Goal: Answer question/provide support: Answer question/provide support

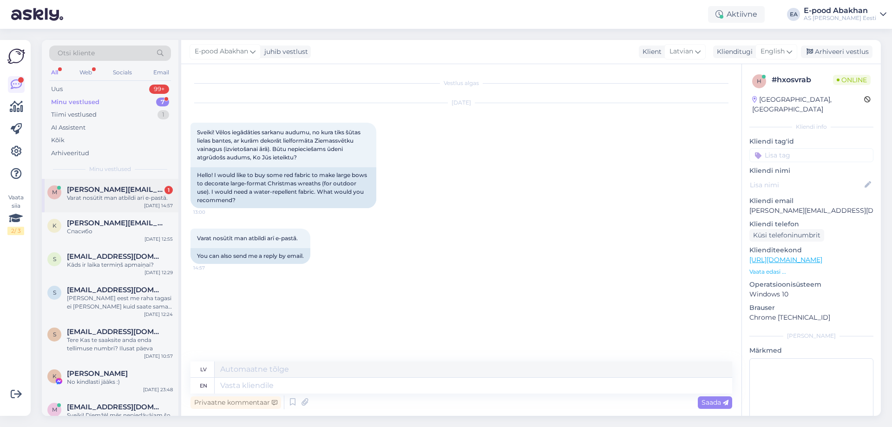
click at [136, 202] on div "Varat nosūtīt man atbildi arī e-pastā." at bounding box center [120, 198] width 106 height 8
click at [91, 235] on div "Спасибо" at bounding box center [120, 231] width 106 height 8
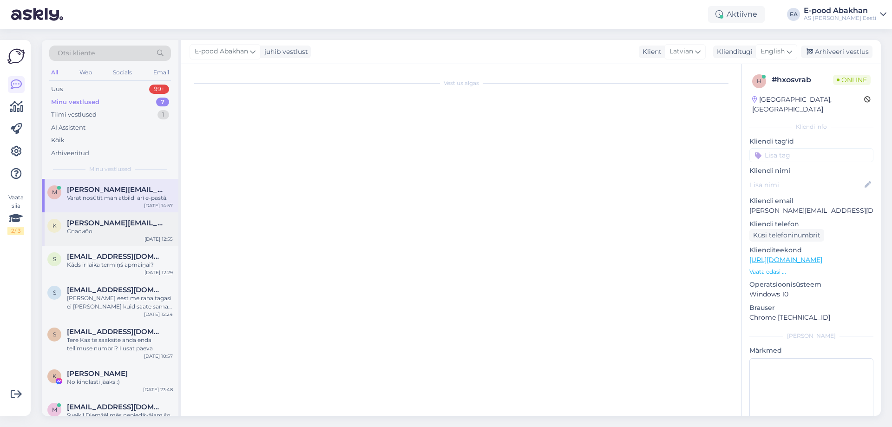
scroll to position [186, 0]
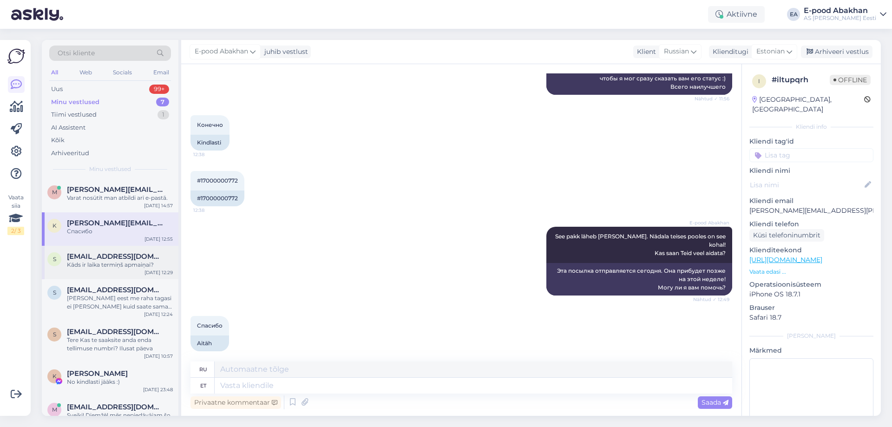
click at [100, 271] on div "s [EMAIL_ADDRESS][DOMAIN_NAME] Kāds ir laika termiņš apmaiņai? [DATE] 12:29" at bounding box center [110, 262] width 137 height 33
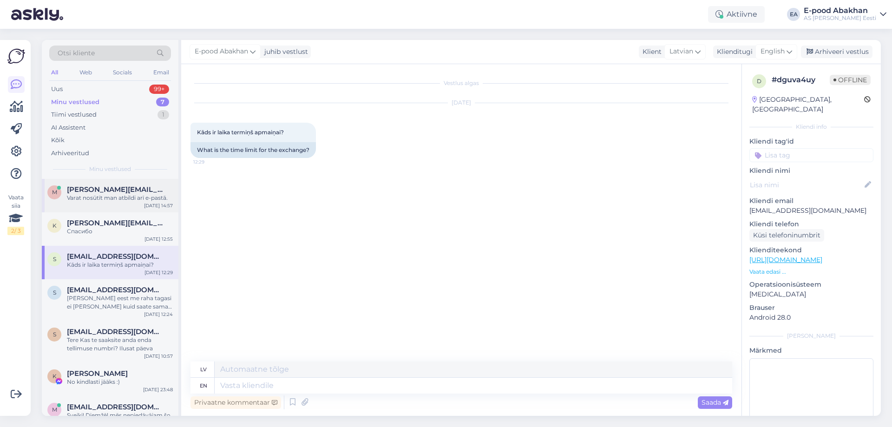
click at [111, 200] on div "Varat nosūtīt man atbildi arī e-pastā." at bounding box center [120, 198] width 106 height 8
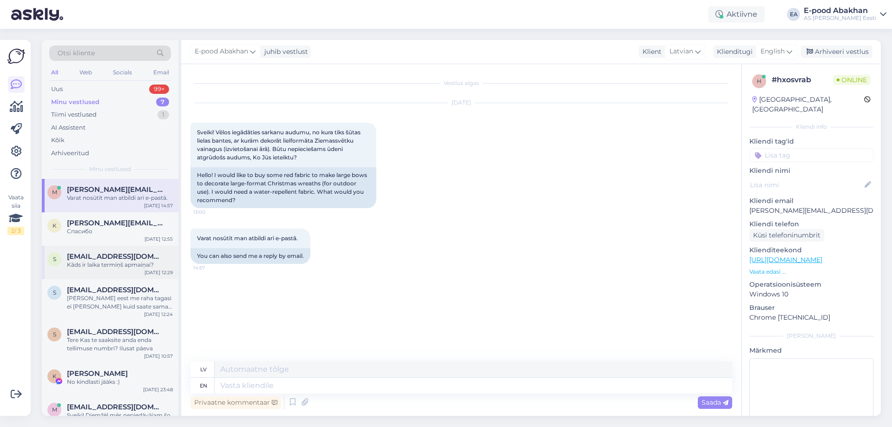
click at [113, 267] on div "Kāds ir laika termiņš apmaiņai?" at bounding box center [120, 265] width 106 height 8
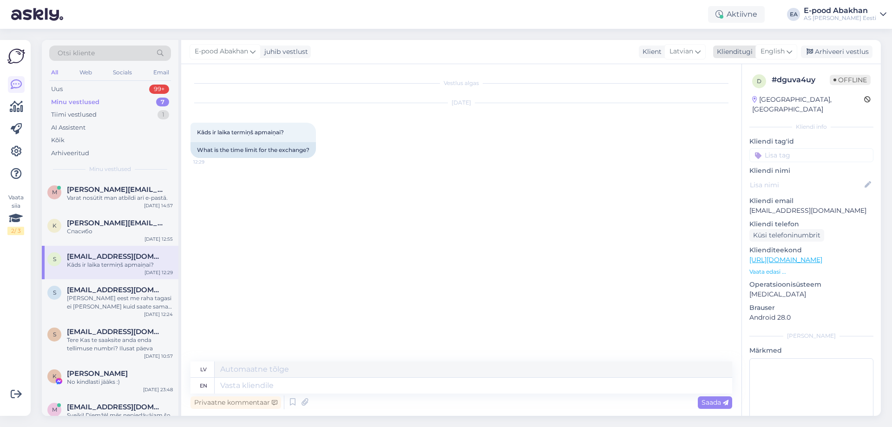
click at [771, 51] on span "English" at bounding box center [773, 51] width 24 height 10
click at [735, 96] on link "Estonian" at bounding box center [755, 92] width 102 height 15
click at [225, 389] on textarea at bounding box center [474, 386] width 518 height 16
type textarea "See"
type textarea "Šis"
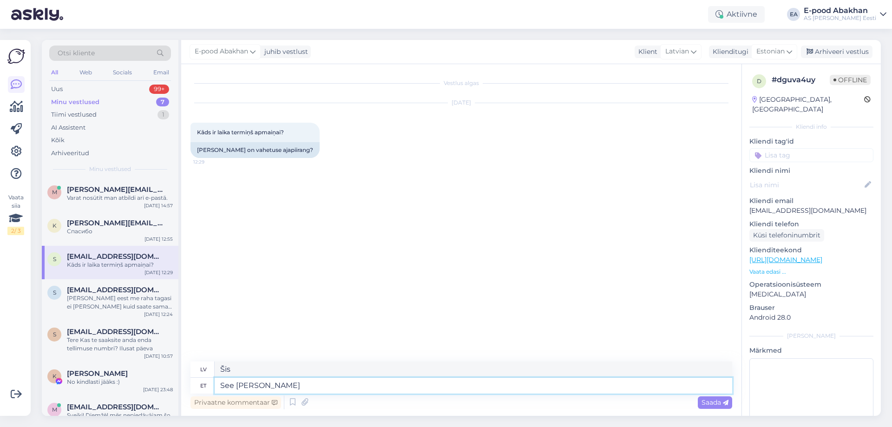
type textarea "See [PERSON_NAME]"
type textarea "Tas ir atkarīgs no situācijas."
type textarea "See"
type textarea "Šis"
type textarea "S"
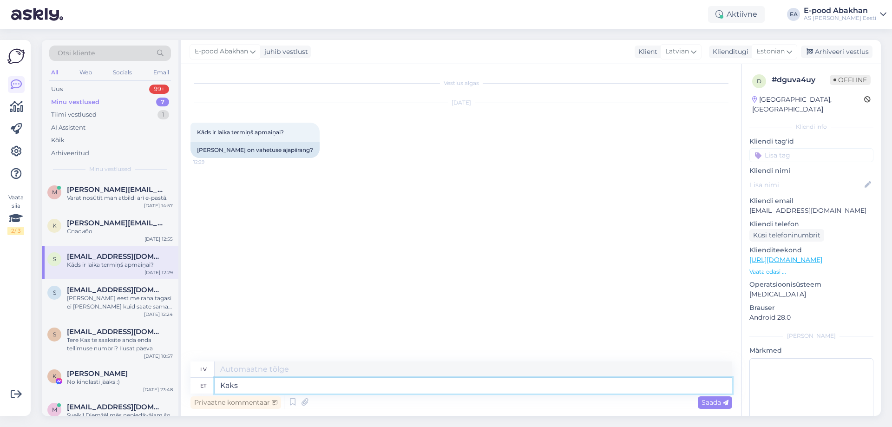
type textarea "Kaks"
type textarea "Divi"
type textarea "Kaks nädalat"
type textarea "Divas nedēļas"
type textarea "Kaks nädalat, k"
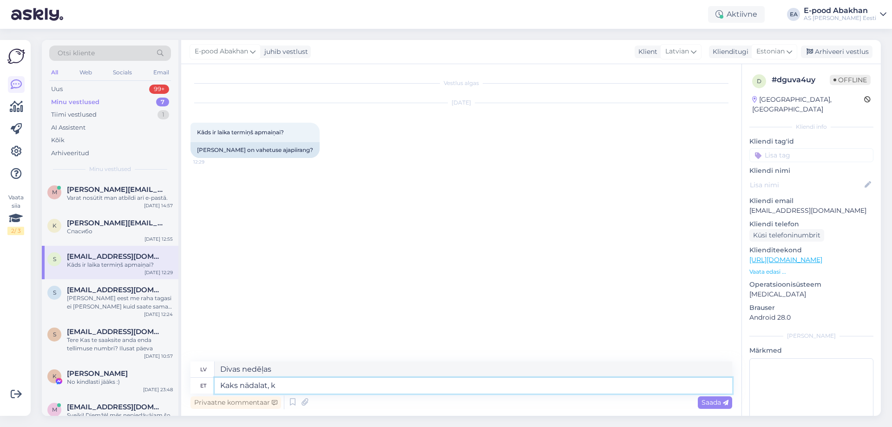
type textarea "Divas nedēļas,"
type textarea "Kaks nädalat, kuid"
type textarea "Divas nedēļas, bet"
type textarea "Kaks nädalat, kuid väikeste"
type textarea "Divas nedēļas, bet mazas"
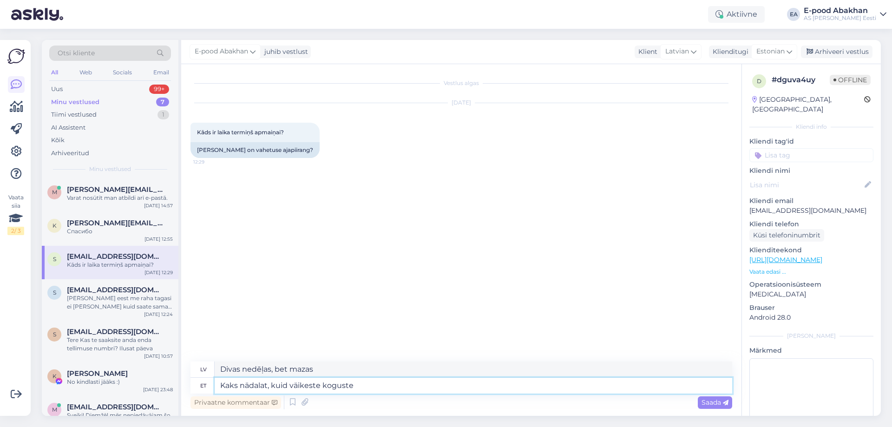
type textarea "Kaks nädalat, kuid väikeste koguste"
type textarea "Divas nedēļas, bet nelieliem daudzumiem"
type textarea "Kaks nädalat, kuid väikeste koguste puu"
type textarea "Divas nedēļas, bet neliels augļu daudzums"
type textarea "Kaks nädalat, kuid väikeste koguste puuhul"
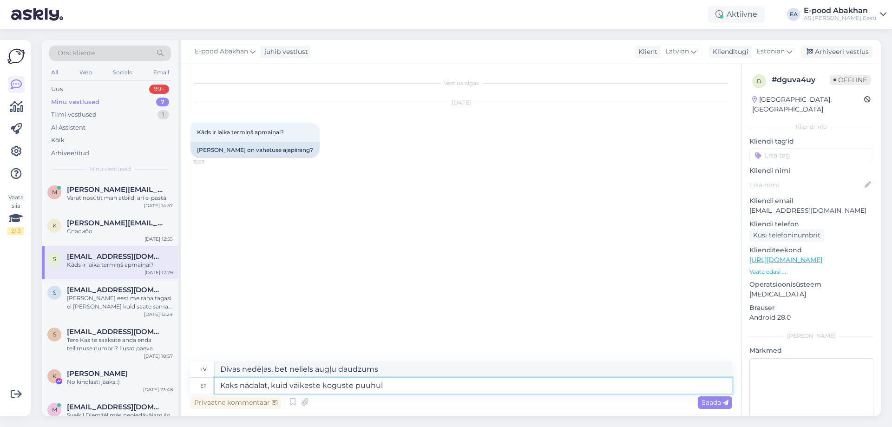
type textarea "Divas nedēļas, bet nelieliem daudzumiem"
type textarea "Kaks nädalat, kuid väikeste koguste puhul ei"
type textarea "Divas nedēļas, bet ne maziem daudzumiem"
type textarea "Kaks nädalat, kuid väikeste koguste puhul"
type textarea "Divas nedēļas, bet nelieliem daudzumiem"
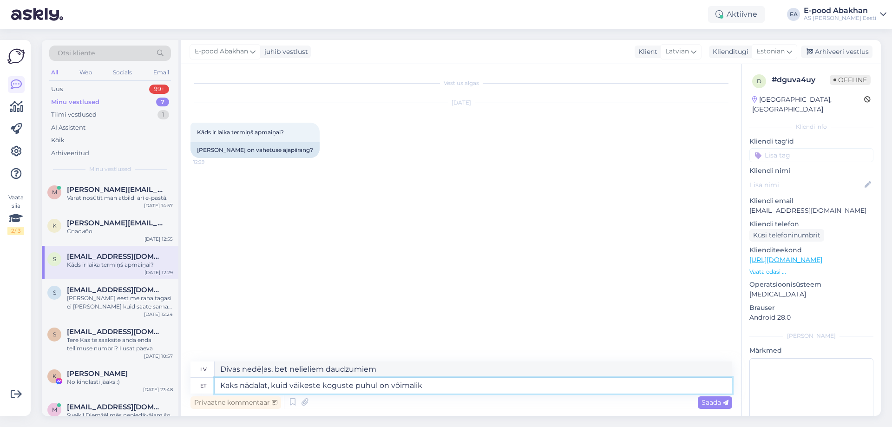
type textarea "Kaks nädalat, kuid väikeste koguste puhul on võimalik"
type textarea "Divas nedēļas, bet iespējams nelieliem daudzumiem"
type textarea "Kaks nädalat, kuid väikeste koguste puhul on võimalik et"
type textarea "Divas nedēļas, bet nelieliem daudzumiem tas ir iespējams."
type textarea "Kaks nädalat, kuid väikeste koguste puhul on võimalik et neid"
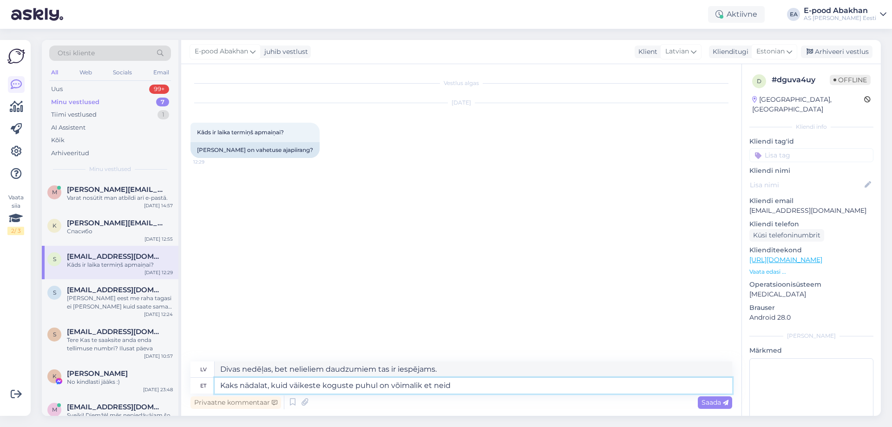
type textarea "Divas nedēļas, bet nelielu daudzumu gadījumā ir iespējams, ka tie"
type textarea "Kaks nädalat, kuid väikeste koguste puhul on võimalik et [PERSON_NAME]"
type textarea "Divas nedēļas, bet nelielu daudzumu gadījumā ir iespējams, ka tie netiks"
type textarea "Kaks nädalat, kuid väikeste koguste puhul on võimalik et [PERSON_NAME] võe"
type textarea "Divas nedēļas, bet nelielu daudzumu gadījumā ir iespējams, ka tie netiks ņemti."
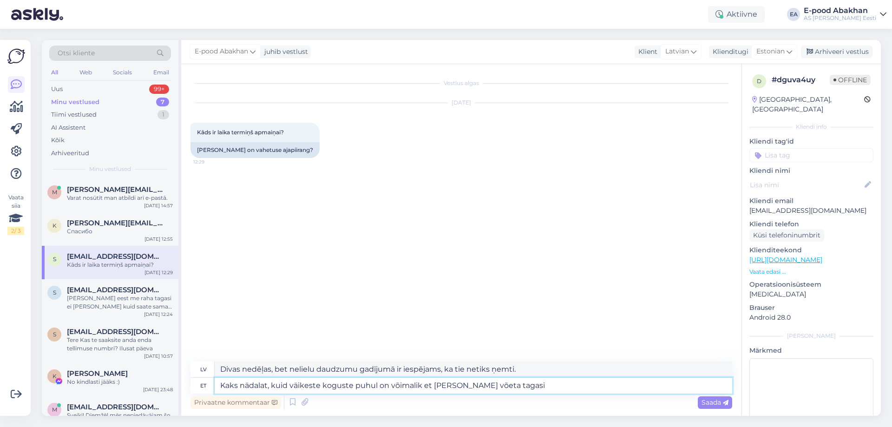
type textarea "Kaks nädalat, kuid väikeste koguste puhul on võimalik et [PERSON_NAME] võeta ta…"
type textarea "Divas nedēļas, bet nelielus daudzumus var neatgriezt"
type textarea "Kaks nädalat, kuid väikeste koguste puhul on võimalik et [PERSON_NAME] võeta ta…"
type textarea "Divas nedēļas, bet nelielus daudzumus var neatgriezt, jo"
type textarea "Kaks nädalat, kuid väikeste koguste puhul on võimalik et [PERSON_NAME] võeta ta…"
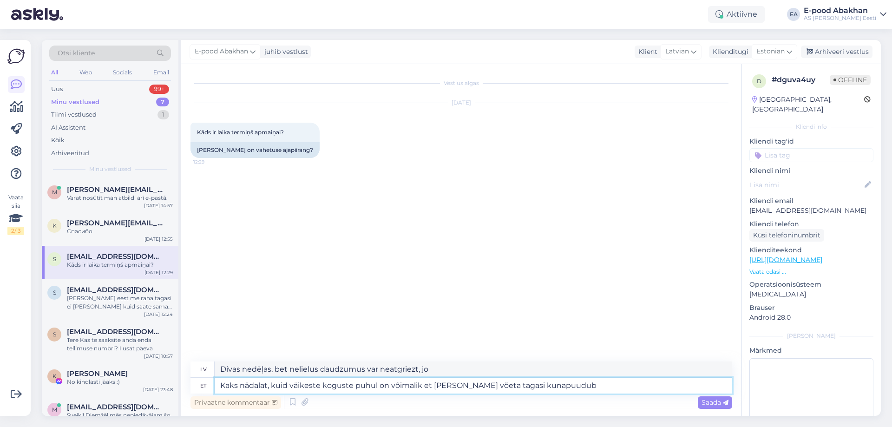
type textarea "Divas nedēļas, bet nelielus daudzumus var neatgriezt preču trūkuma dēļ."
type textarea "Kaks nädalat, kuid väikeste koguste puhul on võimalik et [PERSON_NAME] võeta ta…"
type textarea "Divas nedēļas, bet nelielu daudzumu gadījumā ir iespējams, ka tie netiks atgrie…"
type textarea "Kaks nädalat, kuid väikeste koguste puhul on võimalik et [PERSON_NAME] võeta ta…"
type textarea "Divas nedēļas, bet nelielus daudzumus var netikt atgriezti tālākpārdošanas trūk…"
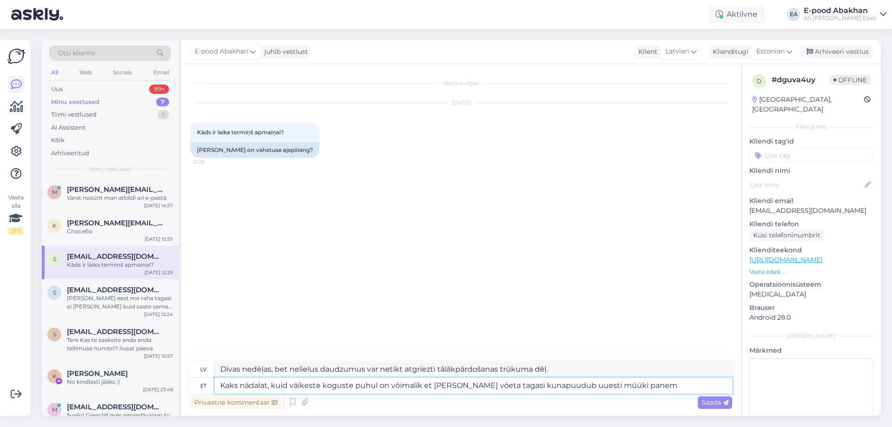
type textarea "Kaks nädalat, kuid väikeste koguste puhul on võimalik et [PERSON_NAME] võeta ta…"
type textarea "Divas nedēļas, bet nelielu daudzumu gadījumā iespējams, ka tos atpakaļ nepaņems…"
type textarea "Kaks nädalat, kuid väikeste koguste puhul on võimalik et [PERSON_NAME] võeta ta…"
type textarea "Divas nedēļas, bet nelieli daudzumi var netikt pieņemti tālākpārdošanas trūkuma…"
type textarea "Kaks nädalat, kuid väikeste koguste puhul on võimalik et [PERSON_NAME] võeta ta…"
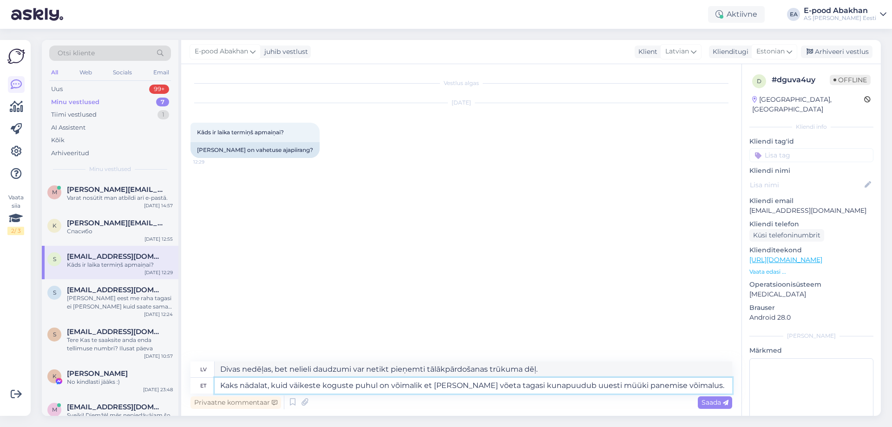
type textarea "Divas nedēļas, bet nelielu daudzumu gadījumā iespējams, ka tie netiks pieņemti …"
click at [526, 388] on textarea "Kaks nädalat, kuid väikeste koguste puhul on võimalik et [PERSON_NAME] võeta ta…" at bounding box center [474, 386] width 518 height 16
type textarea "Kaks nädalat, kuid väikeste koguste puhul on võimalik et [PERSON_NAME] võeta ta…"
type textarea "Divas nedēļas, bet nelielu daudzumu gadījumā iespējams, ka tās netiks pieņemtas…"
click at [687, 386] on textarea "Kaks nädalat, kuid väikeste koguste puhul on võimalik et [PERSON_NAME] võeta ta…" at bounding box center [474, 386] width 518 height 16
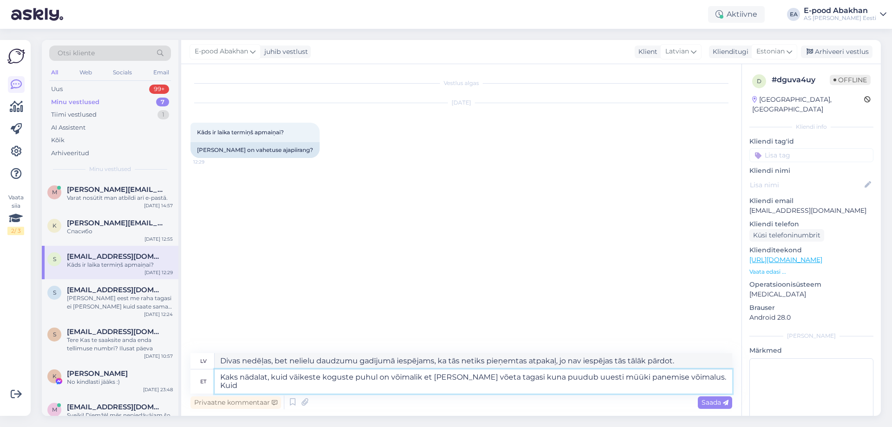
type textarea "Kaks nädalat, kuid väikeste koguste puhul on võimalik et [PERSON_NAME] võeta ta…"
type textarea "Divas nedēļas, bet nelielu daudzumu gadījumā ir iespējams, ka tie netiks pieņem…"
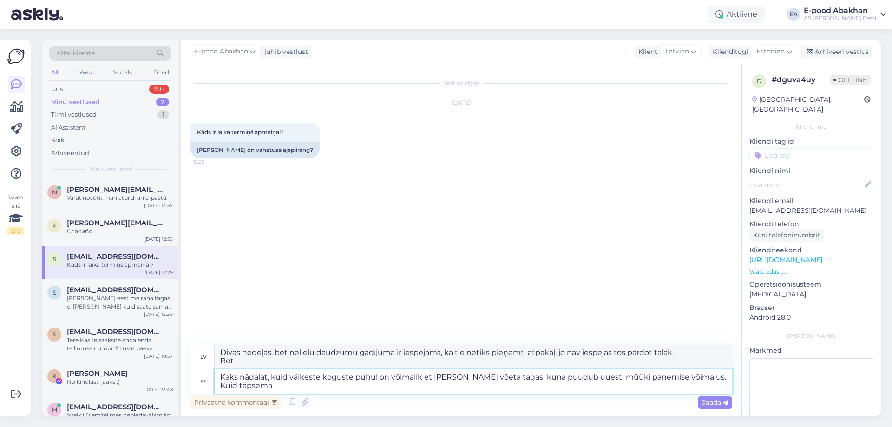
type textarea "Kaks nädalat, kuid väikeste koguste puhul on võimalik et [PERSON_NAME] võeta ta…"
type textarea "Divas nedēļas, bet nelielu daudzumu gadījumā ir iespējams, ka tie netiks pieņem…"
type textarea "Kaks nädalat, kuid väikeste koguste puhul on võimalik et [PERSON_NAME] võeta ta…"
type textarea "Divas nedēļas, bet nelielu daudzumu gadījumā ir iespējams, ka tie netiks pieņem…"
type textarea "Kaks nädalat, kuid väikeste koguste puhul on võimalik et [PERSON_NAME] võeta ta…"
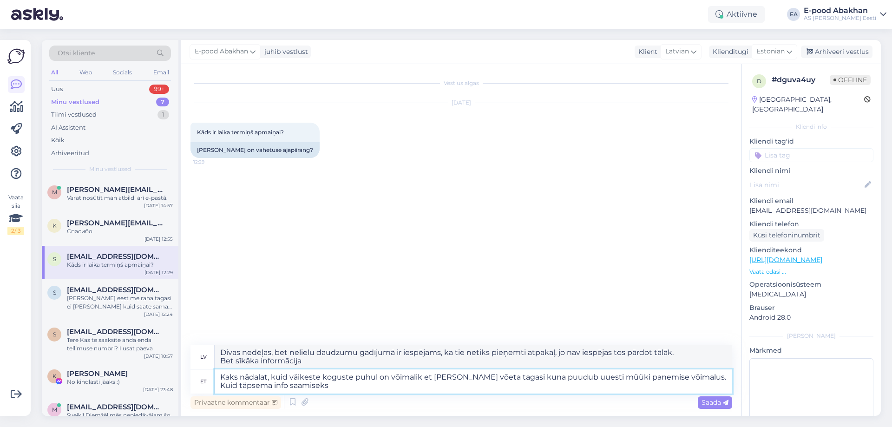
type textarea "Divas nedēļas, bet nelielu daudzumu gadījumā ir iespējams, ka tie netiks pieņem…"
type textarea "Kaks nädalat, kuid väikeste koguste puhul on võimalik et [PERSON_NAME] võeta ta…"
type textarea "Divas nedēļas, bet nelielu daudzumu gadījumā ir iespējams, ka tie netiks pieņem…"
type textarea "Kaks nädalat, kuid väikeste koguste puhul on võimalik et [PERSON_NAME] võeta ta…"
type textarea "Divas nedēļas, bet nelielu daudzumu gadījumā ir iespējams, ka tie netiks pieņem…"
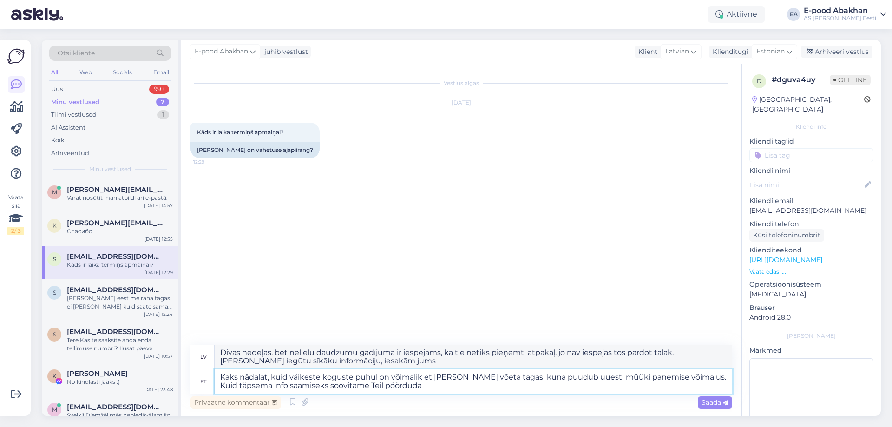
type textarea "Kaks nädalat, kuid väikeste koguste puhul on võimalik et [PERSON_NAME] võeta ta…"
type textarea "Divas nedēļas, bet nelielu daudzumu gadījumā ir iespējams, ka tie netiks pieņem…"
type textarea "Kaks nädalat, kuid väikeste koguste puhul on võimalik et [PERSON_NAME] võeta ta…"
type textarea "Divas nedēļas, bet nelielu daudzumu gadījumā iespējams, ka tie netiks pieņemti …"
type textarea "Kaks nädalat, kuid väikeste koguste puhul on võimalik et [PERSON_NAME] võeta ta…"
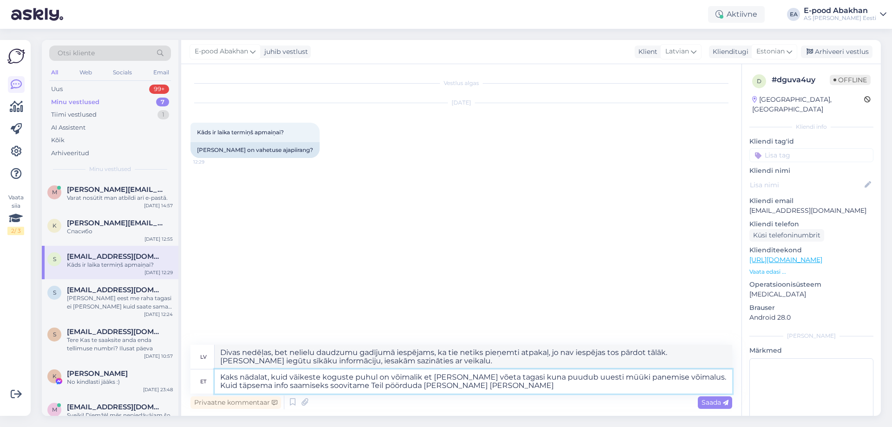
type textarea "Divas nedēļas, bet nelielu daudzumu gadījumā iespējams, ka tie netiks pieņemti …"
type textarea "Kaks nädalat, kuid väikeste koguste puhul on võimalik et [PERSON_NAME] võeta ta…"
type textarea "Divas nedēļas, bet nelielu daudzumu gadījumā iespējams, ka tie netiks pieņemti …"
type textarea "Kaks nädalat, kuid väikeste koguste puhul on võimalik et [PERSON_NAME] võeta ta…"
type textarea "Divas nedēļas, bet nelielu daudzumu gadījumā iespējams, ka tie netiks pieņemti …"
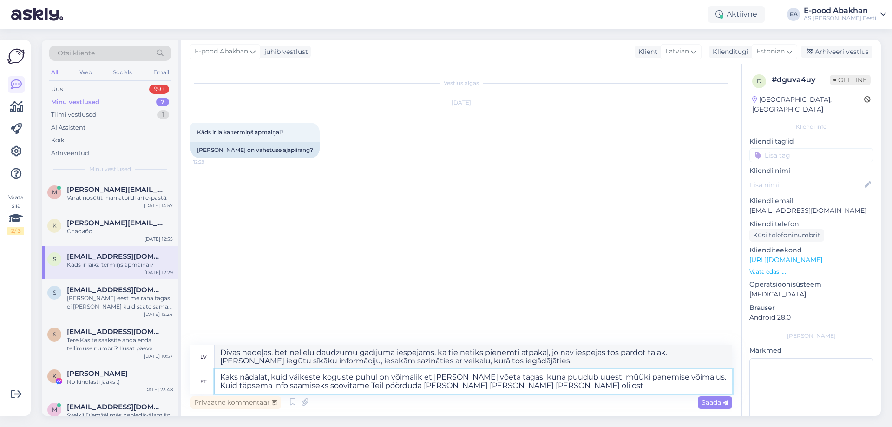
type textarea "Kaks nädalat, kuid väikeste koguste puhul on võimalik et [PERSON_NAME] võeta ta…"
type textarea "Divas nedēļas, bet nelielu daudzumu gadījumā iespējams, ka tie netiks pieņemti …"
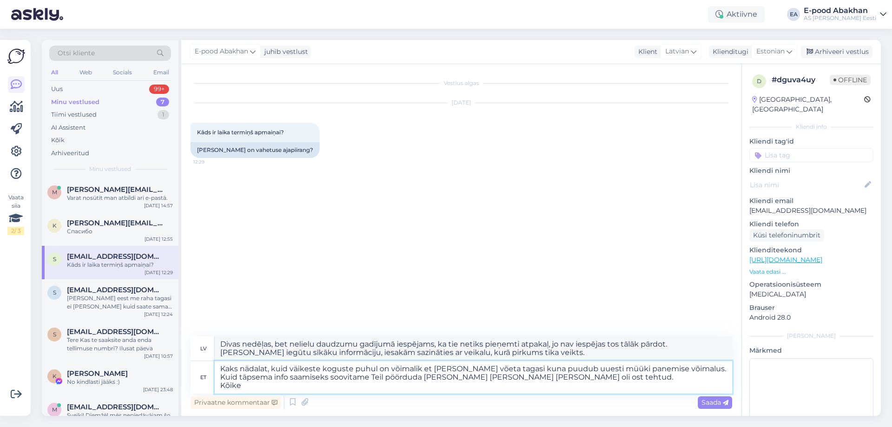
type textarea "Kaks nädalat, kuid väikeste koguste puhul on võimalik et [PERSON_NAME] võeta ta…"
type textarea "Divas nedēļas, bet nelielu daudzumu gadījumā iespējams, ka tie netiks pieņemti …"
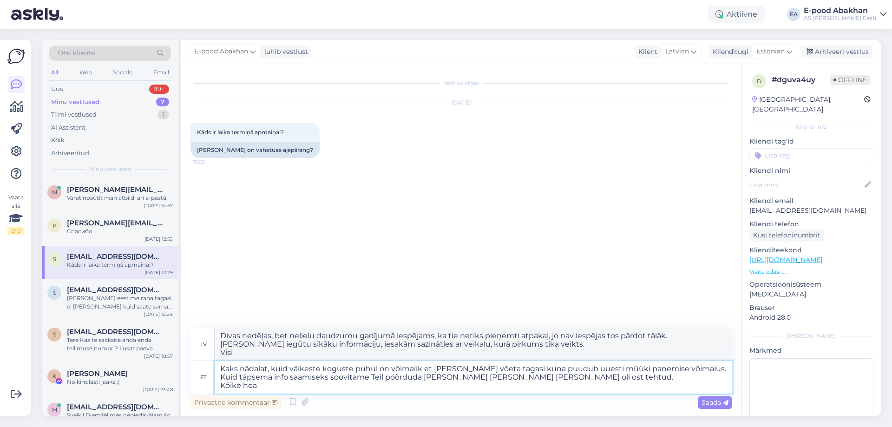
type textarea "Kaks nädalat, kuid väikeste koguste puhul on võimalik et [PERSON_NAME] võeta ta…"
type textarea "Divas nedēļas, bet nelielu daudzumu gadījumā iespējams, ka tie netiks pieņemti …"
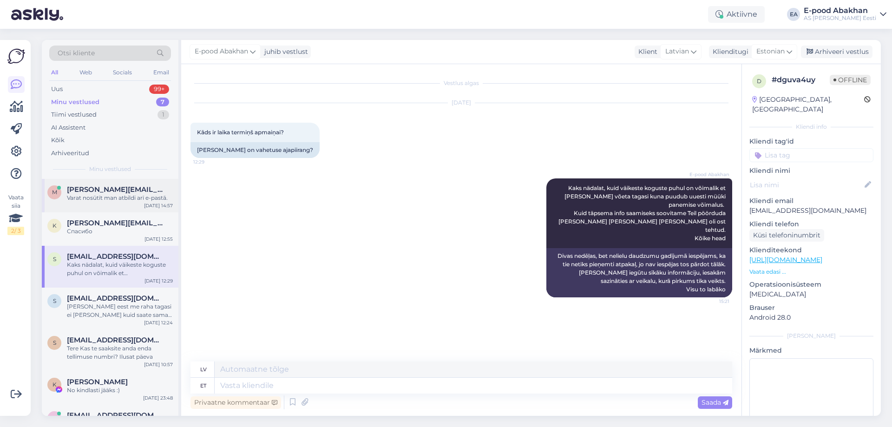
click at [108, 196] on div "Varat nosūtīt man atbildi arī e-pastā." at bounding box center [120, 198] width 106 height 8
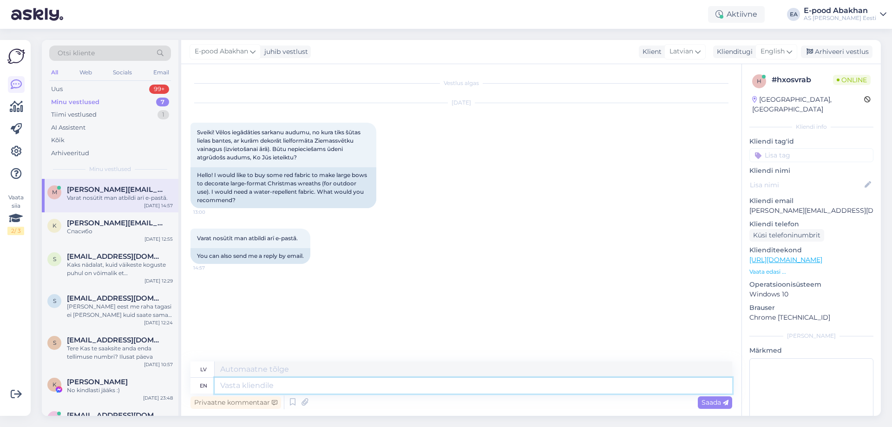
click at [228, 386] on textarea at bounding box center [474, 386] width 518 height 16
click at [781, 51] on span "English" at bounding box center [773, 51] width 24 height 10
click at [738, 92] on link "Estonian" at bounding box center [755, 92] width 102 height 15
click at [249, 382] on textarea at bounding box center [474, 386] width 518 height 16
type textarea "Tere"
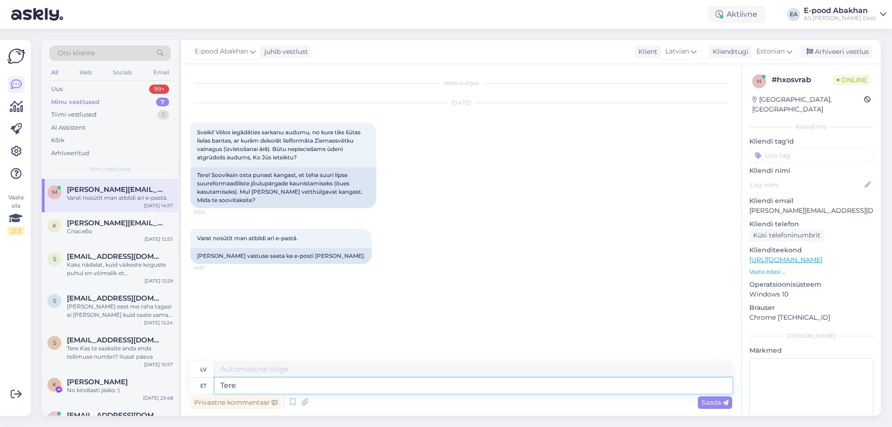
type textarea "Sveiki"
type textarea "[PERSON_NAME]"
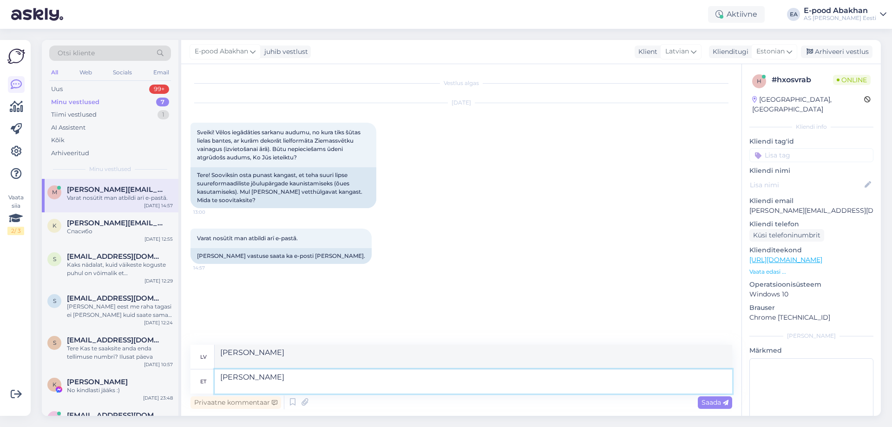
type textarea "[PERSON_NAME]"
type textarea "Sveiki Ūdens atgrūdošs"
type textarea "Tere Vetthülgav punane"
type textarea "Sveiki Ūdens atgrūdošs sarkans"
type textarea "Tere Vetthülgav punane [PERSON_NAME]"
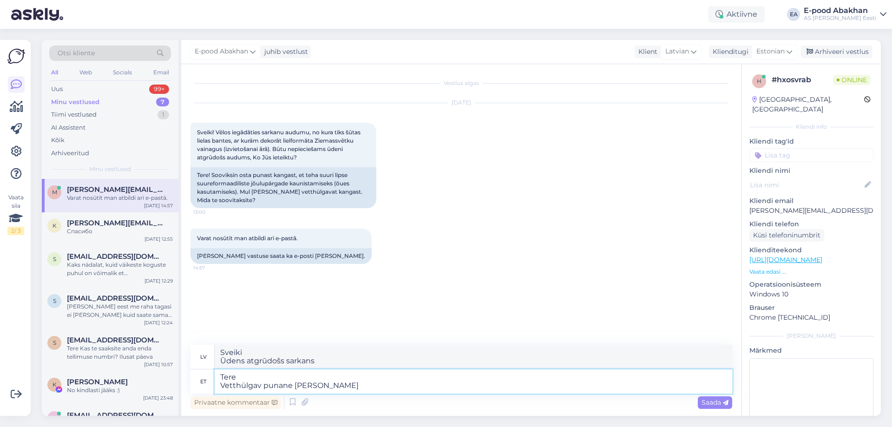
type textarea "Sveiki Ūdensnecaurlaidīgs sarkans audums"
type textarea "Tere Vetthülgav punane [PERSON_NAME] on"
type textarea "Sveiki Ūdensnecaurlaidīgs sarkans audums."
type textarea "Tere Vetthülgav punane [PERSON_NAME] on täiesti o"
type textarea "Sveiki Ūdensnecaurlaidīgais sarkanais audums ir pilnībā"
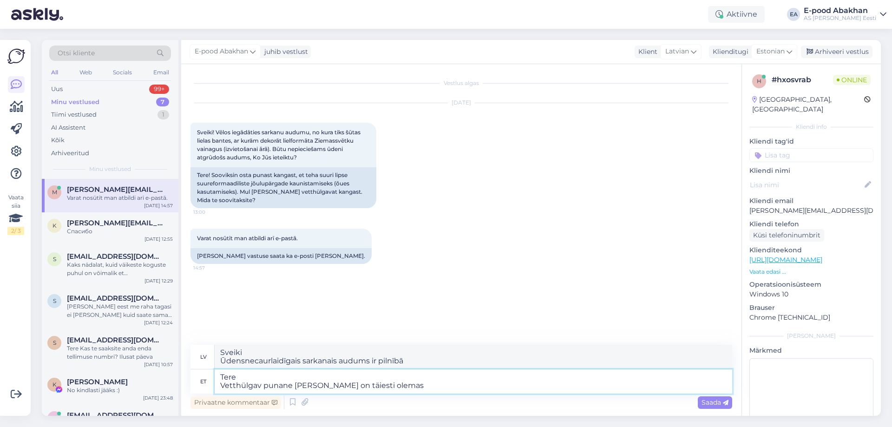
type textarea "Tere Vetthülgav punane [PERSON_NAME] on täiesti olemas"
type textarea "Sveiki Ūdensnecaurlaidīgs sarkans audums ir absolūti pieejams"
type textarea "Tere Vetthülgav punane [PERSON_NAME] on täiesti olemas Meie"
type textarea "Sveiki Ūdensnecaurlaidīgs sarkans audums ir pilnībā pieejams. Mēs"
type textarea "Tere Vetthülgav punane [PERSON_NAME] on täiesti olemas Meie Abakhanides"
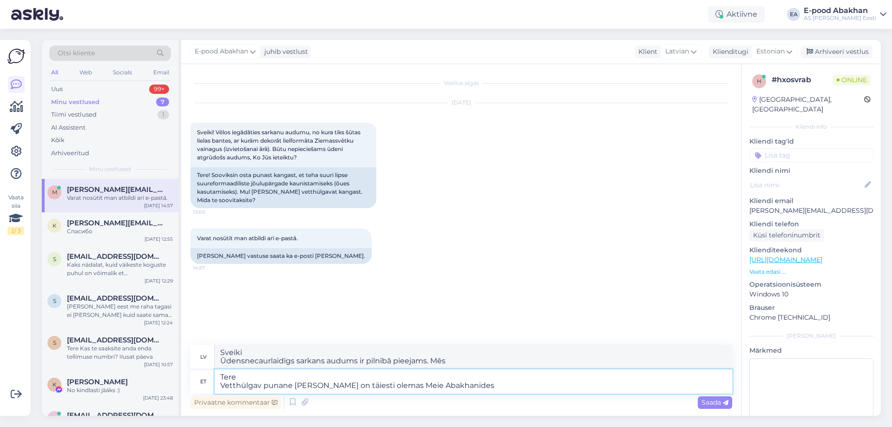
type textarea "Sveiki Ūdensnecaurlaidīgs sarkans audums ir absolūti atrodams mūsu Abakhans mod…"
type textarea "Tere Vetthülgav punane [PERSON_NAME] on täiesti olemas Meie Abakhanides Lätis"
type textarea "Sveiki Ūdensnecaurlaidīgs sarkans audums ir pilnībā pieejams mūsu Abakhani veik…"
type textarea "Tere Vetthülgav punane [PERSON_NAME] on täiesti olemas Meie Abakhanides Lätis."
type textarea "Sveiki Ūdeni atgrūdošs sarkans audums ir pilnībā pieejams mūsu Abakhani veikalo…"
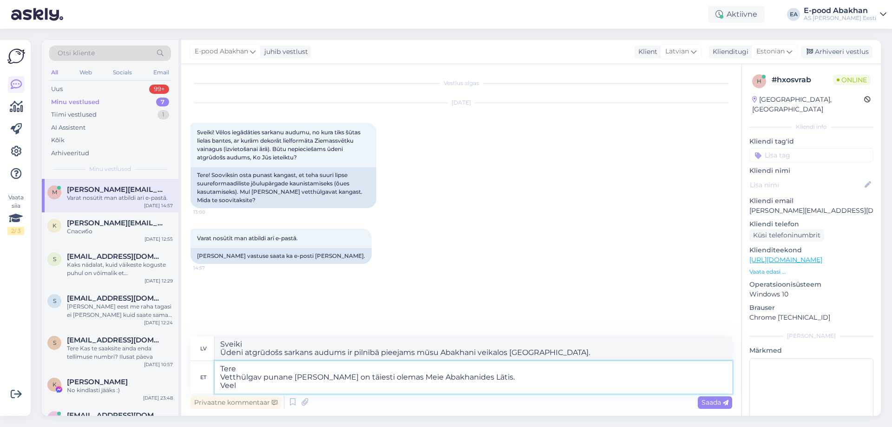
type textarea "Tere Vetthülgav punane [PERSON_NAME] on täiesti olemas Meie Abakhanides Lätis. …"
type textarea "Sveiki Ūdensnecaurlaidīgs sarkans audums ir pilnībā pieejams mūsu Abakhani veik…"
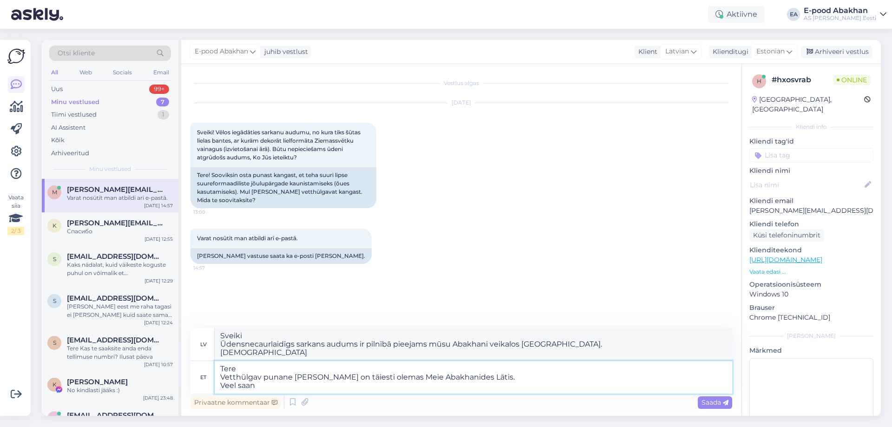
type textarea "Tere Vetthülgav punane [PERSON_NAME] on täiesti olemas Meie Abakhanides Lätis. …"
type textarea "Sveiki Ūdensnecaurlaidīgs sarkans audums ir pilnībā pieejams mūsu Abakhani veik…"
type textarea "Tere Vetthülgav punane [PERSON_NAME] on täiesti olemas Meie Abakhanides Lätis. …"
type textarea "Sveiki Ūdensnecaurlaidīgs sarkans audums ir pilnībā pieejams mūsu Abakhani veik…"
type textarea "Tere Vetthülgav punane [PERSON_NAME] on täiesti olemas Meie Abakhanides Lätis. …"
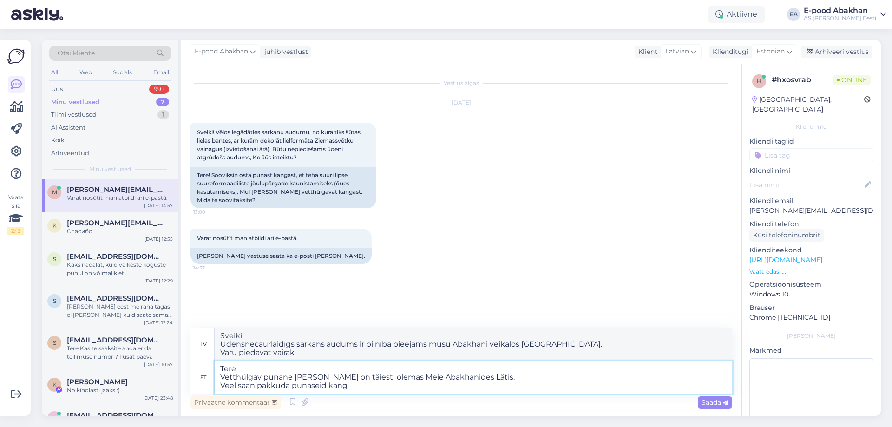
type textarea "Sveiki Ūdensnecaurlaidīgs sarkans audums ir pilnībā pieejams mūsu Abakhani veik…"
type textarea "Tere Vetthülgav punane [PERSON_NAME] on täiesti olemas Meie Abakhanides Lätis. …"
type textarea "Sveiki Ūdensnecaurlaidīgs sarkans audums ir pilnībā pieejams mūsu Abakhani veik…"
type textarea "Tere Vetthülgav punane [PERSON_NAME] on täiesti olemas Meie Abakhanides Lätis. …"
type textarea "Sveiki Ūdensnecaurlaidīgs sarkans audums ir pilnībā pieejams mūsu Abakhani veik…"
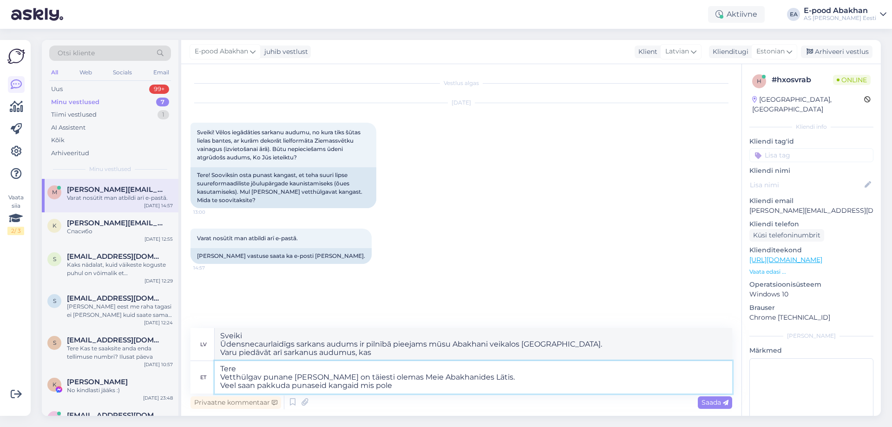
type textarea "Tere Vetthülgav punane [PERSON_NAME] on täiesti olemas Meie Abakhanides Lätis. …"
type textarea "Sveiki Ūdensnecaurlaidīgs sarkans audums ir pilnībā pieejams mūsu Abakhani veik…"
type textarea "Tere Vetthülgav punane [PERSON_NAME] on täiesti olemas Meie Abakhanides Lätis. …"
type textarea "Sveiki Ūdeni atgrūdošs sarkans audums ir pilnībā pieejams mūsu Abakhani veikalo…"
type textarea "Tere Vetthülgav punane [PERSON_NAME] on täiesti olemas Meie Abakhanides Lätis. …"
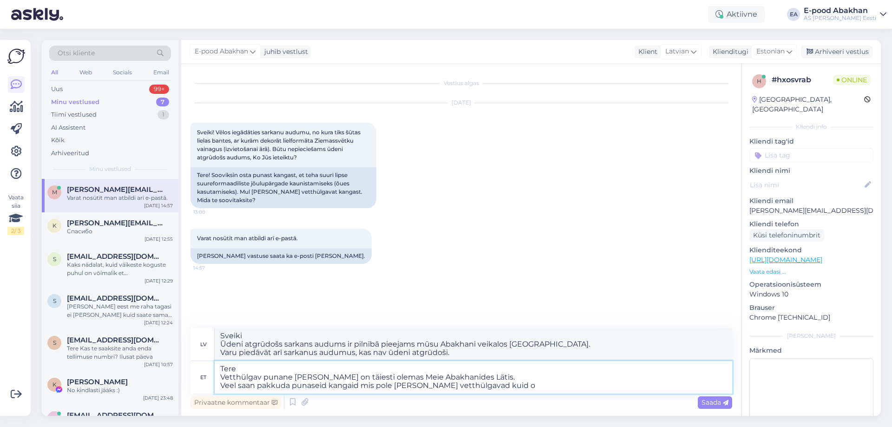
type textarea "Sveiki Ūdensnecaurlaidīgs sarkans audums ir pilnībā pieejams mūsu Abakhani veik…"
type textarea "Tere Vetthülgav punane [PERSON_NAME] on täiesti olemas Meie Abakhanides Lätis. …"
type textarea "Sveiki Ūdensnecaurlaidīgs sarkans audums ir pilnībā pieejams mūsu Abakhani veik…"
type textarea "Tere Vetthülgav punane [PERSON_NAME] on täiesti olemas Meie Abakhanides Lätis. …"
type textarea "Sveiki Ūdeni atgrūdošs sarkans audums ir pilnībā pieejams mūsu Abakhanis [GEOGR…"
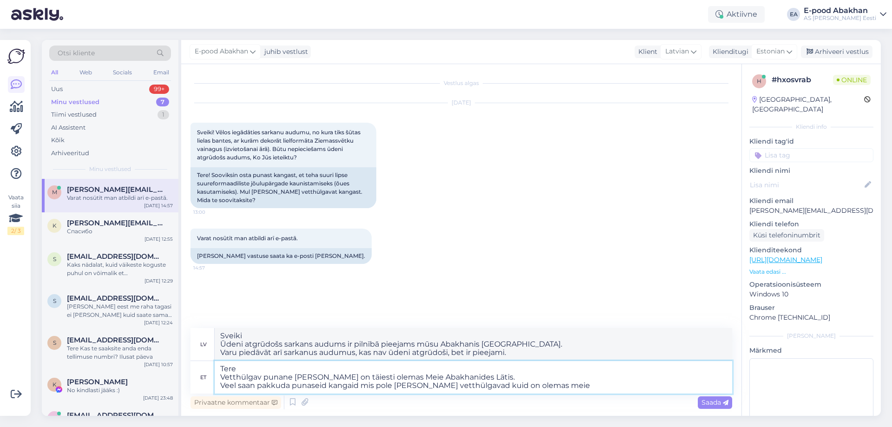
type textarea "Tere Vetthülgav punane [PERSON_NAME] on täiesti olemas Meie Abakhanides Lätis. …"
type textarea "Sveiki Ūdensnecaurlaidīgs sarkans audums ir pilnībā pieejams mūsu Abakhani veik…"
type textarea "Tere Vetthülgav punane [PERSON_NAME] on täiesti olemas Meie Abakhanides Lätis. …"
type textarea "Sveiki Ūdensnecaurlaidīgs sarkans audums ir pilnībā pieejams mūsu Abakhanis vei…"
type textarea "Tere Vetthülgav punane [PERSON_NAME] on täiesti olemas Meie Abakhanides Lätis. …"
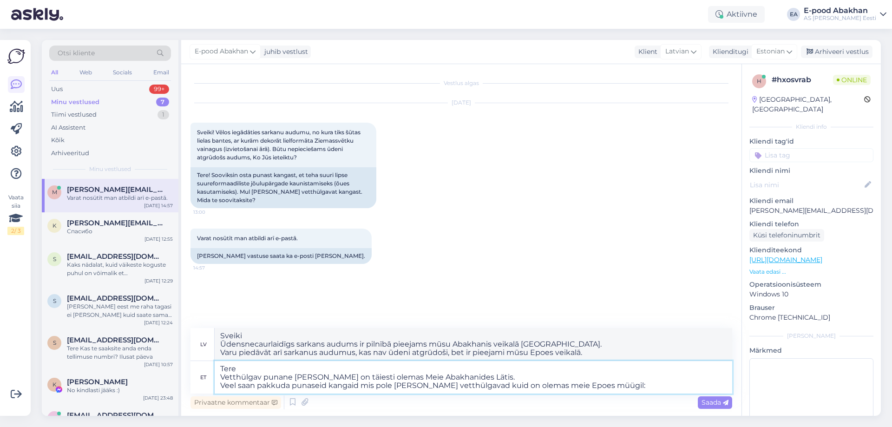
type textarea "Sveiki Ūdensnecaurlaidīgs sarkans audums ir pilnībā pieejams mūsu Abakhanis vei…"
type textarea "Tere Vetthülgav punane [PERSON_NAME] on täiesti olemas Meie Abakhanides Lätis. …"
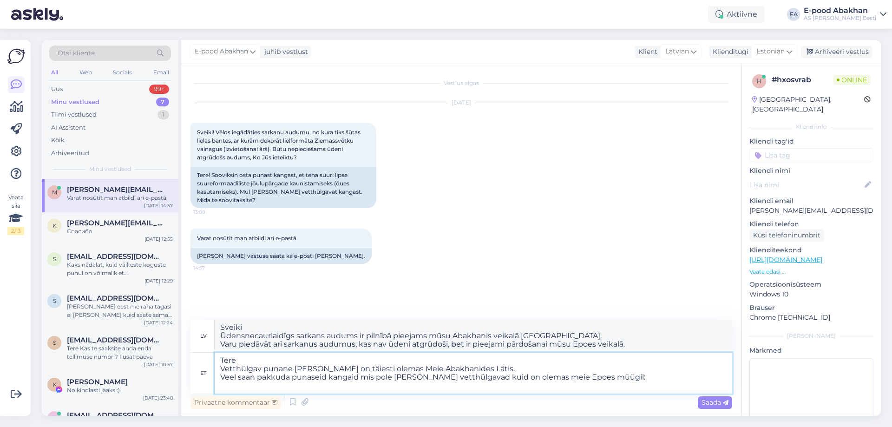
type textarea "Sveiki Ūdensnecaurlaidīgs sarkans audums ir pilnībā pieejams mūsu Abakhanis vei…"
paste textarea "[URL][DOMAIN_NAME]"
type textarea "Tere Vetthülgav punane [PERSON_NAME] on täiesti olemas Meie Abakhanides Lätis. …"
type textarea "Sveiki Ūdensnecaurlaidīgs sarkans audums ir pilnībā pieejams mūsu Abakhani veik…"
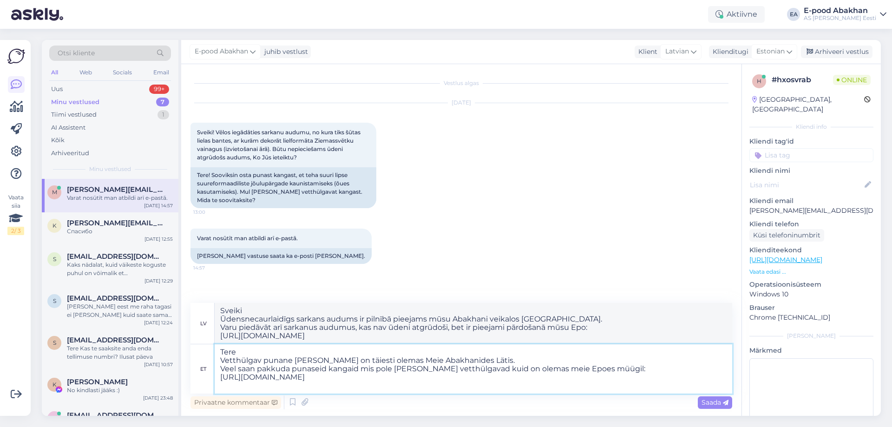
paste textarea "[URL][DOMAIN_NAME]"
type textarea "Tere Vetthülgav punane [PERSON_NAME] on täiesti olemas Meie Abakhanides Lätis. …"
type textarea "Sveiki Ūdeni atgrūdošs sarkans audums ir pilnībā pieejams mūsu Abakhanis veikal…"
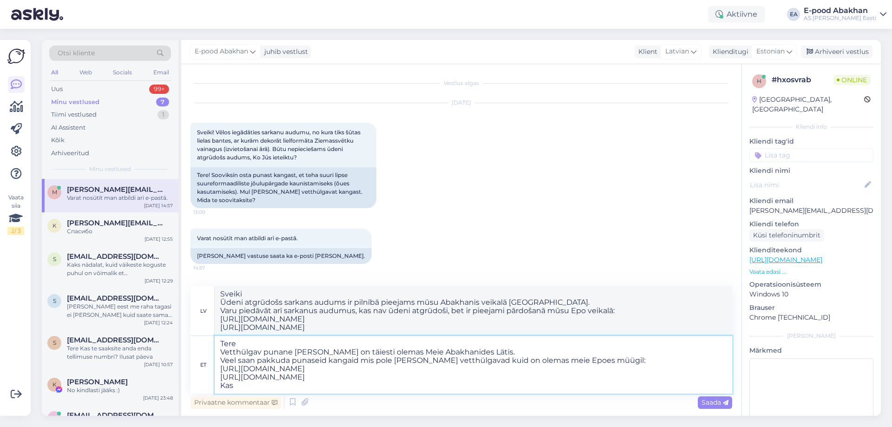
type textarea "Tere Vetthülgav punane [PERSON_NAME] on täiesti olemas Meie Abakhanides Lätis. …"
type textarea "Sveiki Ūdensnecaurlaidīgs sarkans audums ir pilnībā pieejams mūsu Abakhanis vei…"
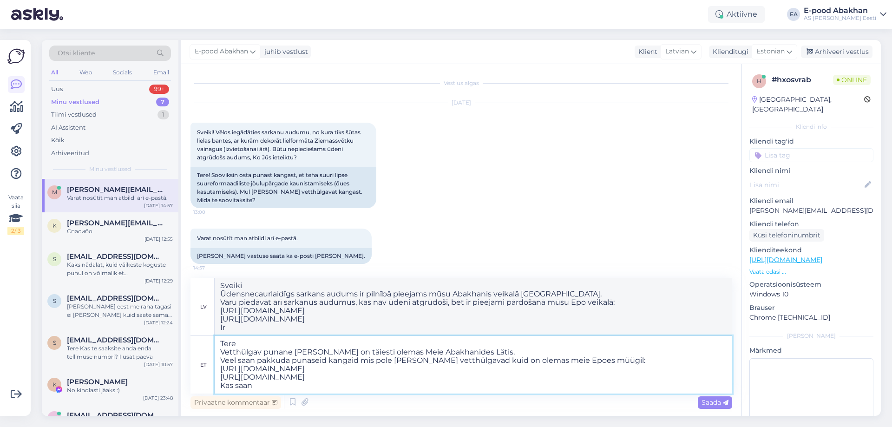
type textarea "Tere Vetthülgav punane [PERSON_NAME] on täiesti olemas Meie Abakhanides Lätis. …"
type textarea "Sveiki Ūdensnecaurlaidīgs sarkans audums ir pilnībā pieejams mūsu Abakhanis vei…"
type textarea "Tere Vetthülgav punane [PERSON_NAME] on täiesti olemas Meie Abakhanides Lätis. …"
type textarea "Sveiki Ūdeni atgrūdošs sarkans audums ir pilnībā pieejams mūsu Abakhani veikalo…"
type textarea "Tere Vetthülgav punane [PERSON_NAME] on täiesti olemas Meie Abakhanides Lätis. …"
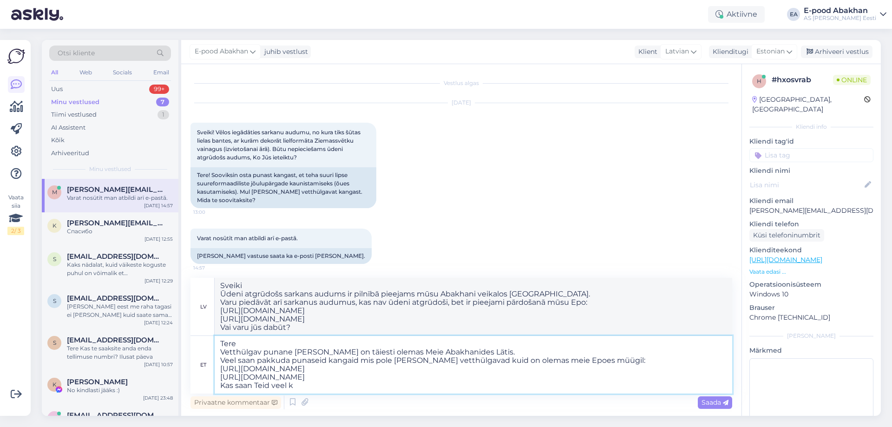
type textarea "Sveiki Ūdeni atgrūdošs sarkans audums ir pilnībā pieejams mūsu Abakhanis veikal…"
type textarea "Tere Vetthülgav punane [PERSON_NAME] on täiesti olemas Meie Abakhanides Lätis. …"
type textarea "Sveiki Ūdeni atgrūdošs sarkans audums ir pilnībā pieejams mūsu Abakhanis veikal…"
type textarea "Tere Vetthülgav punane [PERSON_NAME] on täiesti olemas Meie Abakhanides Lätis. …"
type textarea "Sveiki Ūdeni atgrūdošs sarkans audums ir pilnībā pieejams mūsu Abakhanis veikal…"
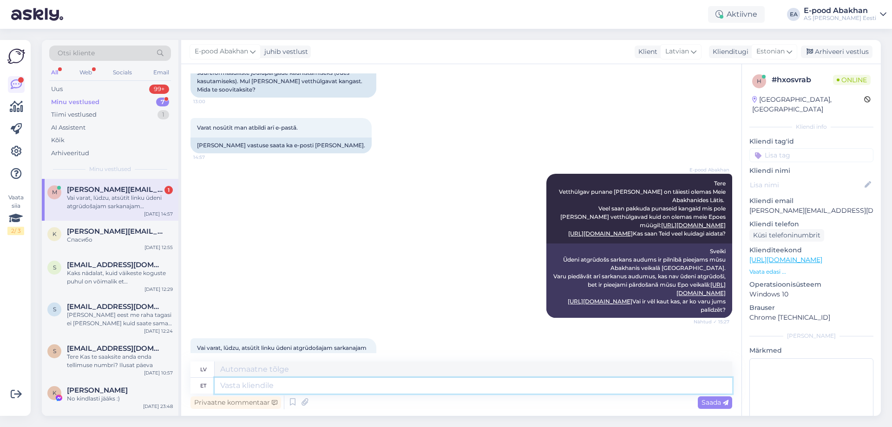
scroll to position [183, 0]
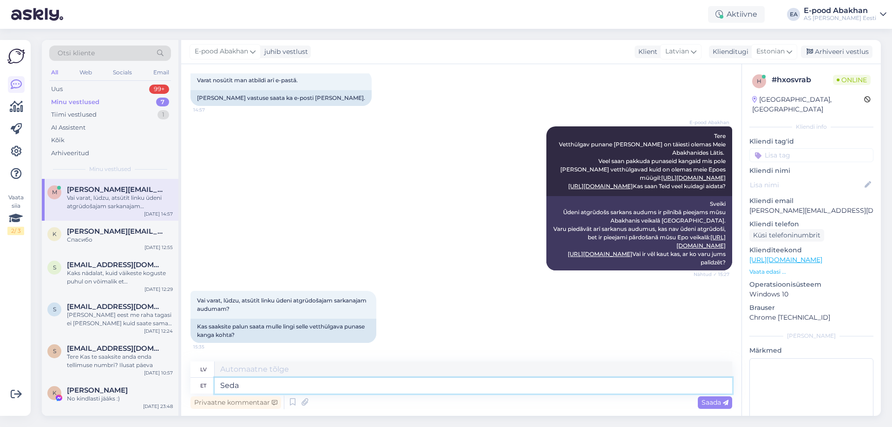
type textarea "Seda"
type textarea "Šis"
type textarea "[PERSON_NAME]"
type textarea "Šis audums"
type textarea "[PERSON_NAME] ei o"
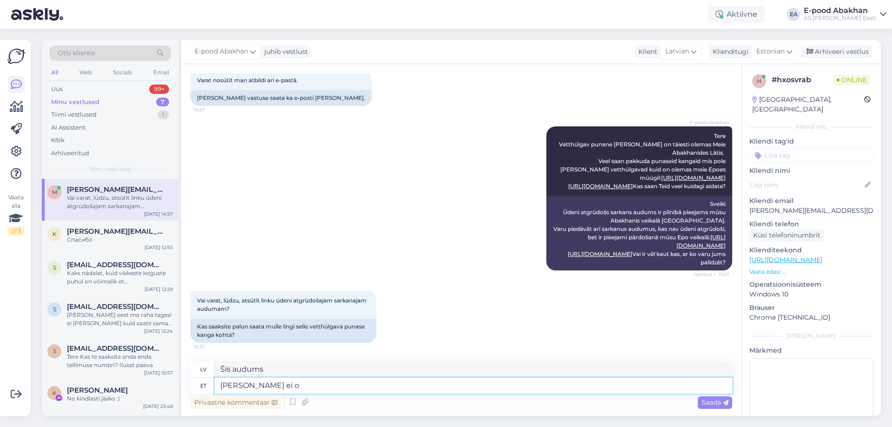
type textarea "Šis audums nav"
type textarea "[PERSON_NAME] ei ole"
type textarea "Šis audums nav pieejams."
type textarea "[PERSON_NAME] ei [PERSON_NAME]"
type textarea "Mums nav šī auduma."
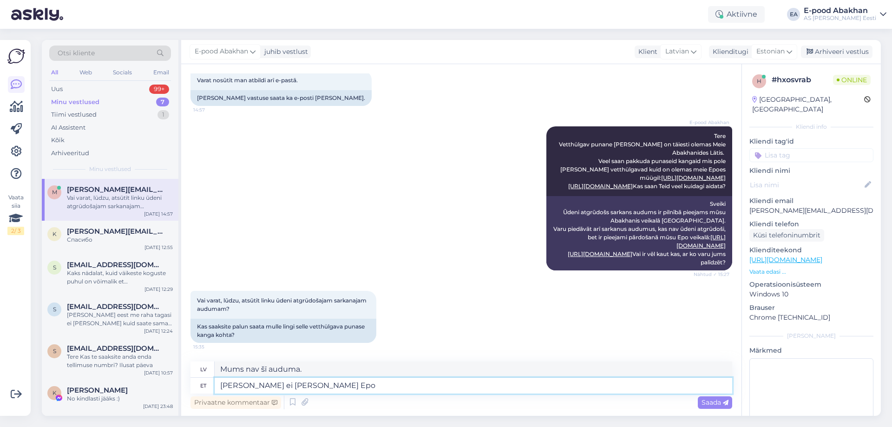
type textarea "[PERSON_NAME] ei [PERSON_NAME] Epoe"
type textarea "Šis audums nav pieejams Epoe noliktavā."
type textarea "[PERSON_NAME] ei [PERSON_NAME]"
type textarea "Mums nav šī auduma."
type textarea "[PERSON_NAME] ei [PERSON_NAME] epoes"
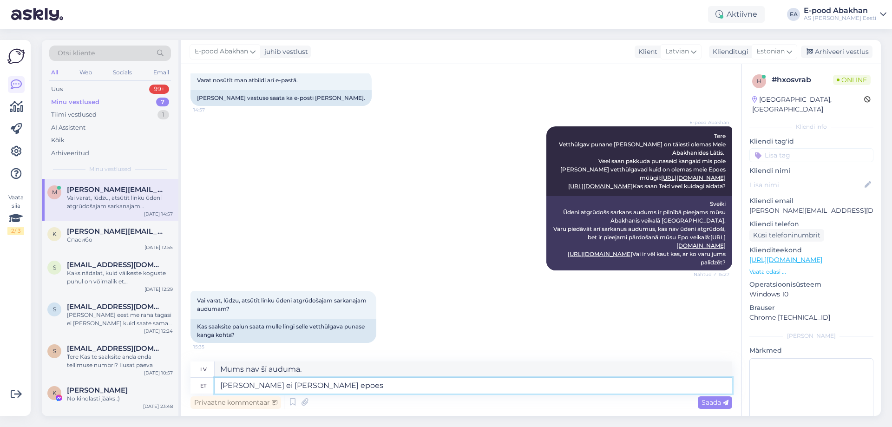
type textarea "Mūsu veikalā [PERSON_NAME] auduma nav."
type textarea "[PERSON_NAME] ei [PERSON_NAME] epoes. Kuid"
type textarea "Mūsu veikalā [PERSON_NAME] auduma nav. Bet"
type textarea "[PERSON_NAME] ei [PERSON_NAME] epoes. Kuid on o"
type textarea "Mūsu veikalā šī auduma nav. Bet mums ir."
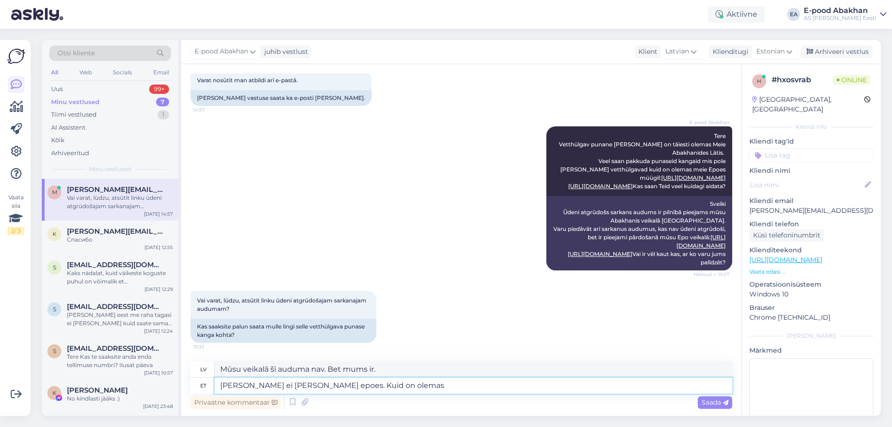
type textarea "[PERSON_NAME] ei [PERSON_NAME] epoes. Kuid on olemas"
type textarea "Mūsu veikalā šī auduma nav. Bet mums tas ir."
type textarea "[PERSON_NAME] ei [PERSON_NAME] epoes. Kuid on olemas kõigi"
type textarea "Mūsu veikalā šī auduma nav. Bet tas ir ikvienam."
type textarea "[PERSON_NAME] ei [PERSON_NAME] epoes. Kuid on olemas kõigis"
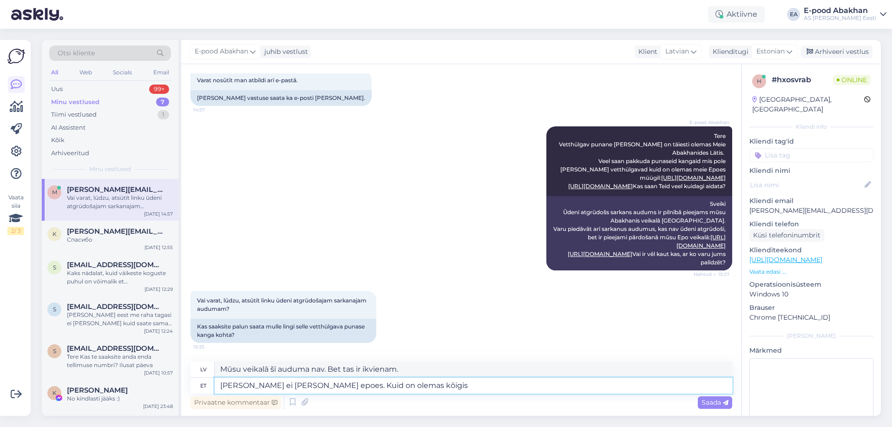
type textarea "Mūsu veikalā šī auduma nav. Bet tas ir pieejams visos"
type textarea "[PERSON_NAME] ei [PERSON_NAME] epoes. Kuid on olemas kõigis Riia"
type textarea "Mūsu veikalā šī auduma nav. Bet tas ir pieejams visos Rīgas veikalos."
type textarea "[PERSON_NAME] ei [PERSON_NAME] epoes. Kuid on olemas kõigis Riia poodides"
type textarea "Mūsu veikalā šī auduma nav. Bet tas ir pieejams visos veikalos [GEOGRAPHIC_DATA…"
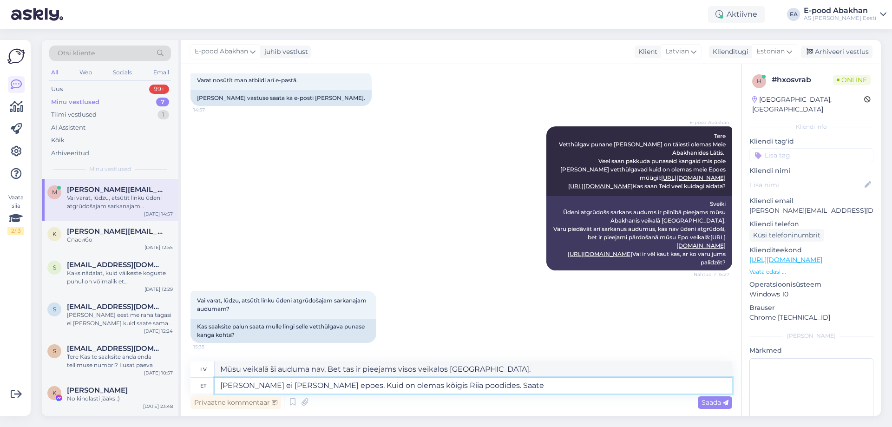
type textarea "[PERSON_NAME] ei [PERSON_NAME] epoes. Kuid on olemas kõigis Riia poodides. Saate"
type textarea "Mūsu veikalā šī auduma nav. Bet tas ir pieejams visos Rīgas veikalos. Jūs varat"
type textarea "[PERSON_NAME] ei [PERSON_NAME] epoes. Kuid on olemas kõigis Riia poodides. Saat…"
type textarea "Mūsu veikalā šī auduma nav. Bet tas ir pieejams visos Rīgas veikalos. Jūs varat…"
type textarea "[PERSON_NAME] ei [PERSON_NAME] epoes. Kuid on olemas kõigis Riia poodides. Saat…"
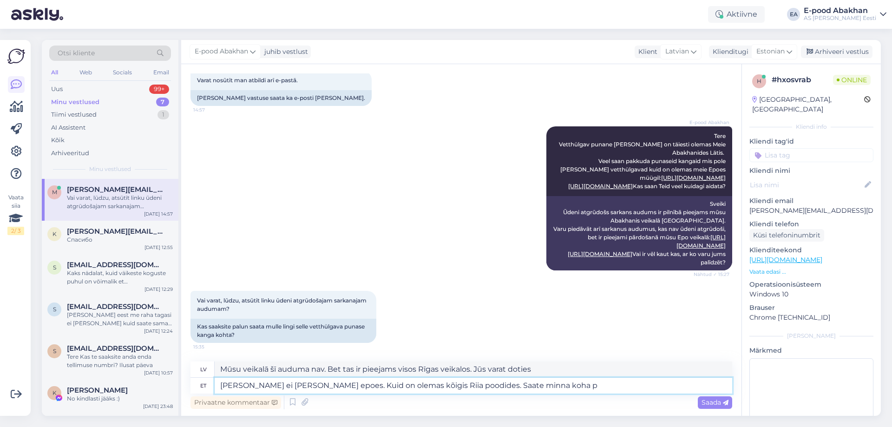
type textarea "Mūsu veikalā šī auduma nav. Bet tas ir pieejams visos Rīgas veikalos. Varat dot…"
type textarea "[PERSON_NAME] ei [PERSON_NAME] epoes. Kuid on olemas kõigis Riia poodides. Saat…"
type textarea "Mūsu veikalā šī auduma nav. Bet tas ir pieejams visos Rīgas veikalos. Jūs varat…"
type textarea "[PERSON_NAME] ei [PERSON_NAME] epoes. Kuid on olemas kõigis Riia poodides. Saat…"
type textarea "Mūsu veikalā šī auduma nav. Bet tas ir pieejams visos Rīgas veikalos. Jūs varat…"
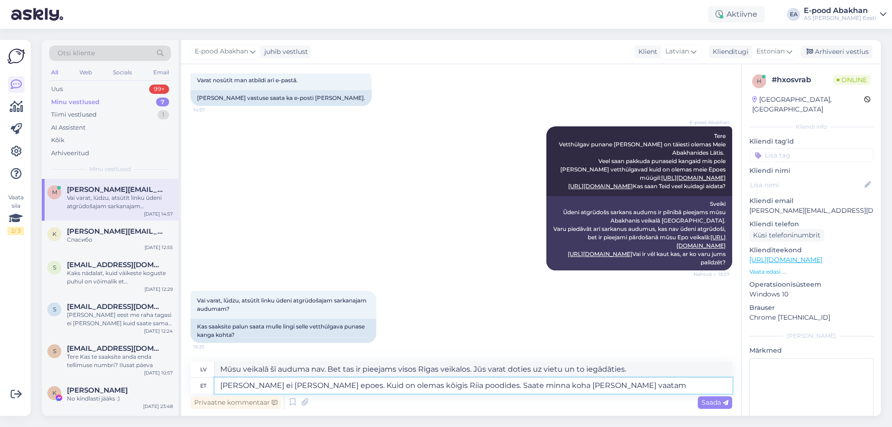
type textarea "[PERSON_NAME] ei [PERSON_NAME] epoes. Kuid on olemas kõigis Riia poodides. Saat…"
type textarea "Mūsu veikalā šī auduma nav. Bet tas ir pieejams visos Rīgas veikalos. To var ap…"
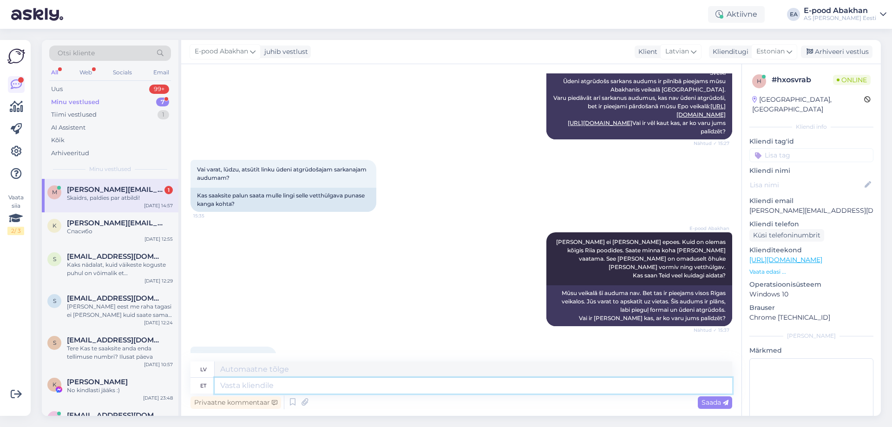
scroll to position [345, 0]
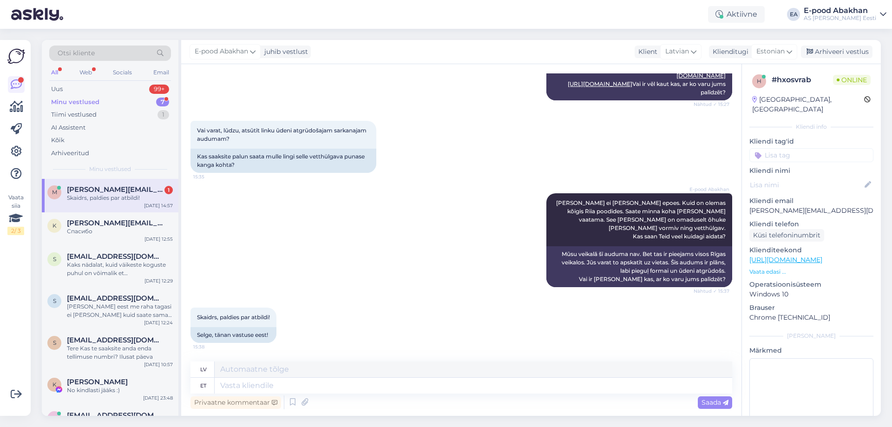
click at [167, 101] on div "7" at bounding box center [162, 102] width 13 height 9
click at [145, 195] on div "Skaidrs, paldies par atbildi!" at bounding box center [120, 198] width 106 height 8
click at [56, 75] on div "All" at bounding box center [54, 72] width 11 height 12
